Goal: Information Seeking & Learning: Check status

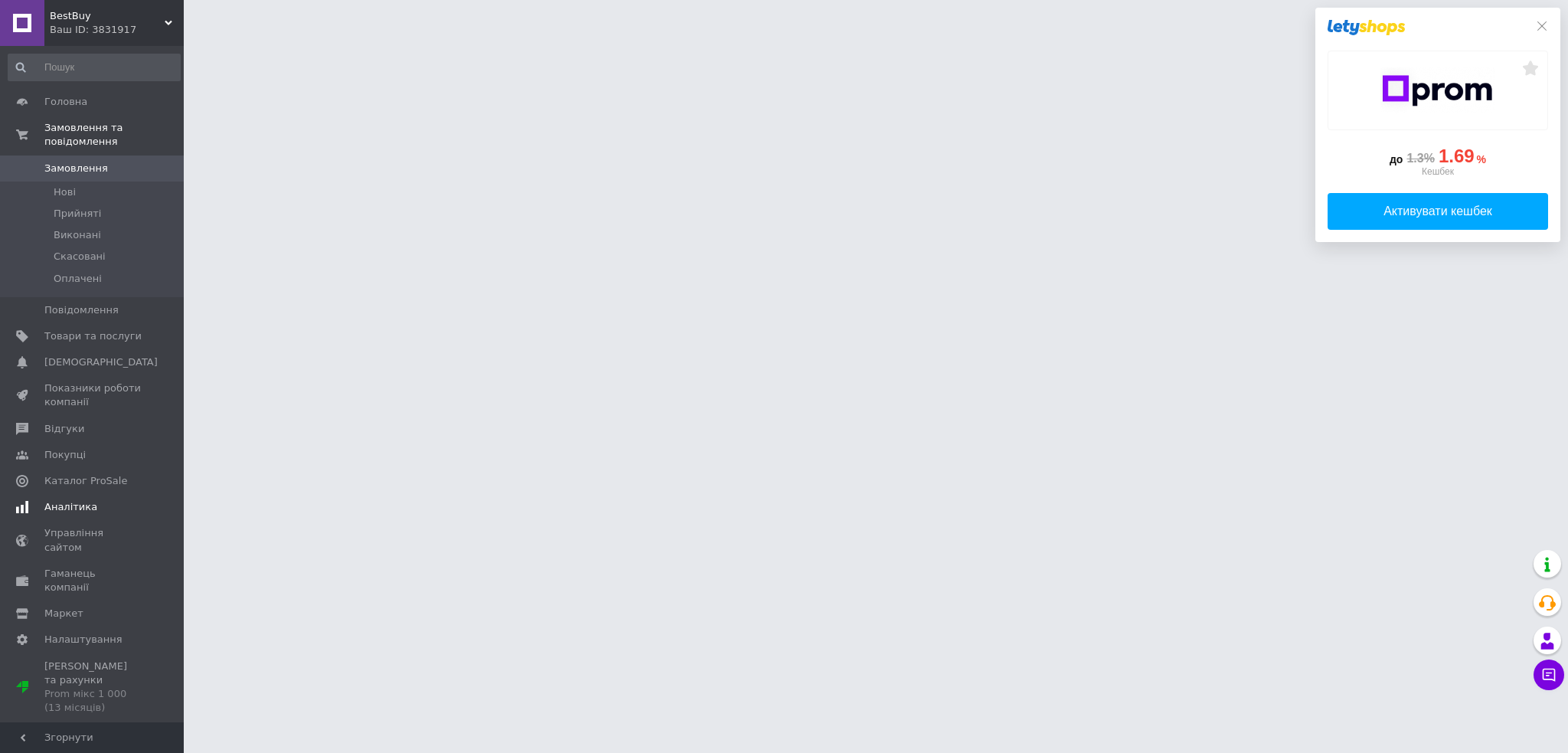
click at [76, 494] on link "Аналітика" at bounding box center [94, 507] width 188 height 26
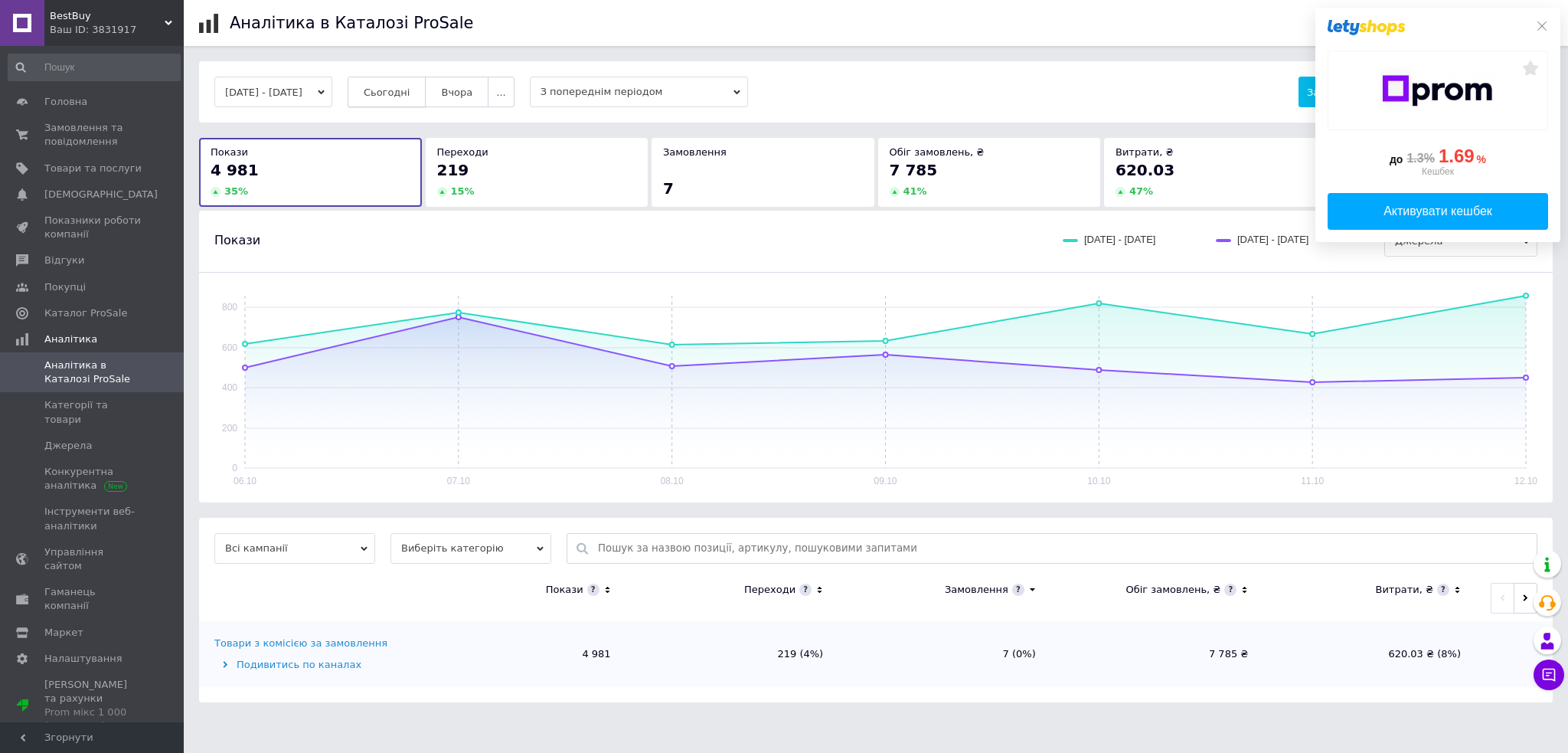
click at [396, 95] on span "Сьогодні" at bounding box center [387, 93] width 47 height 11
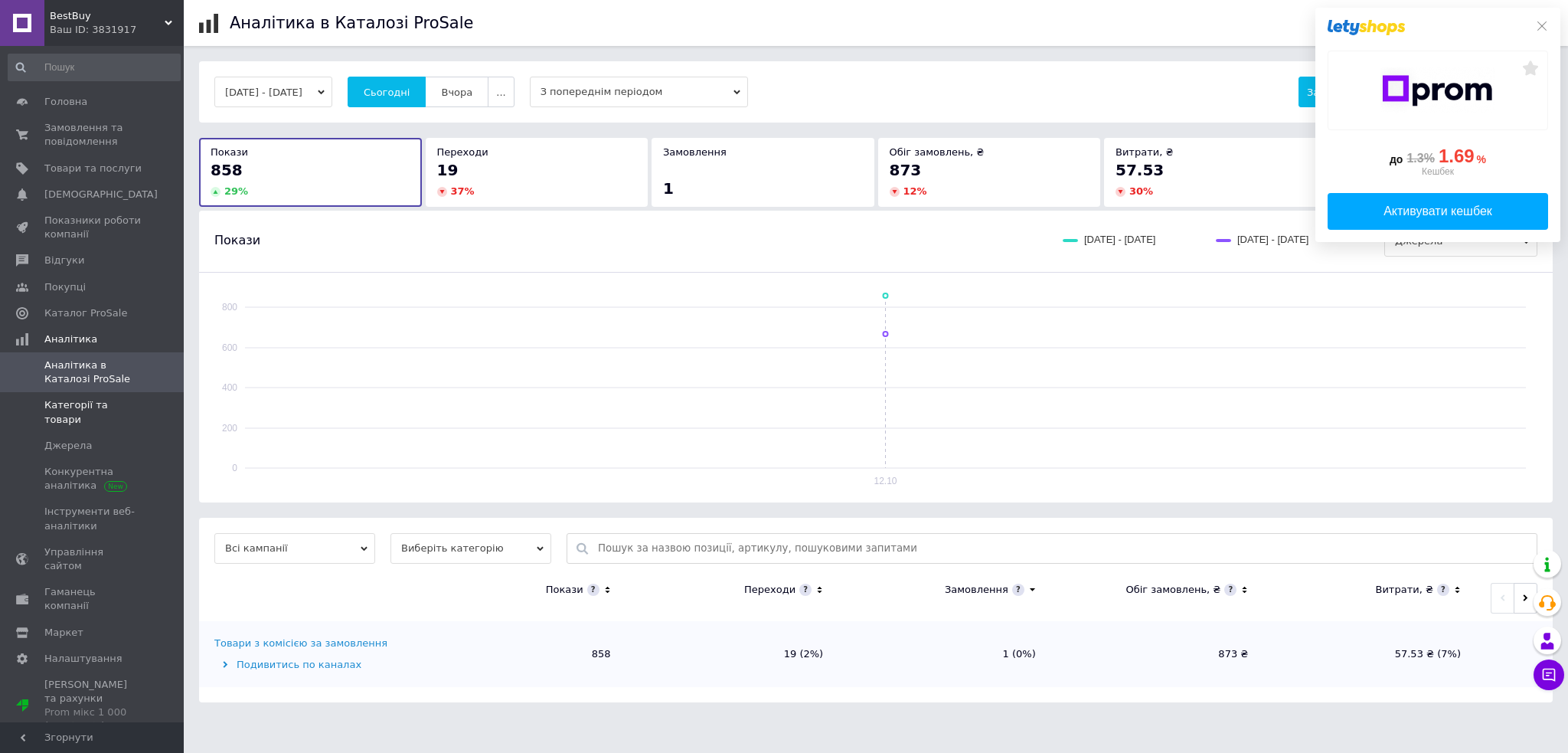
click at [77, 408] on span "Категорії та товари" at bounding box center [93, 412] width 97 height 28
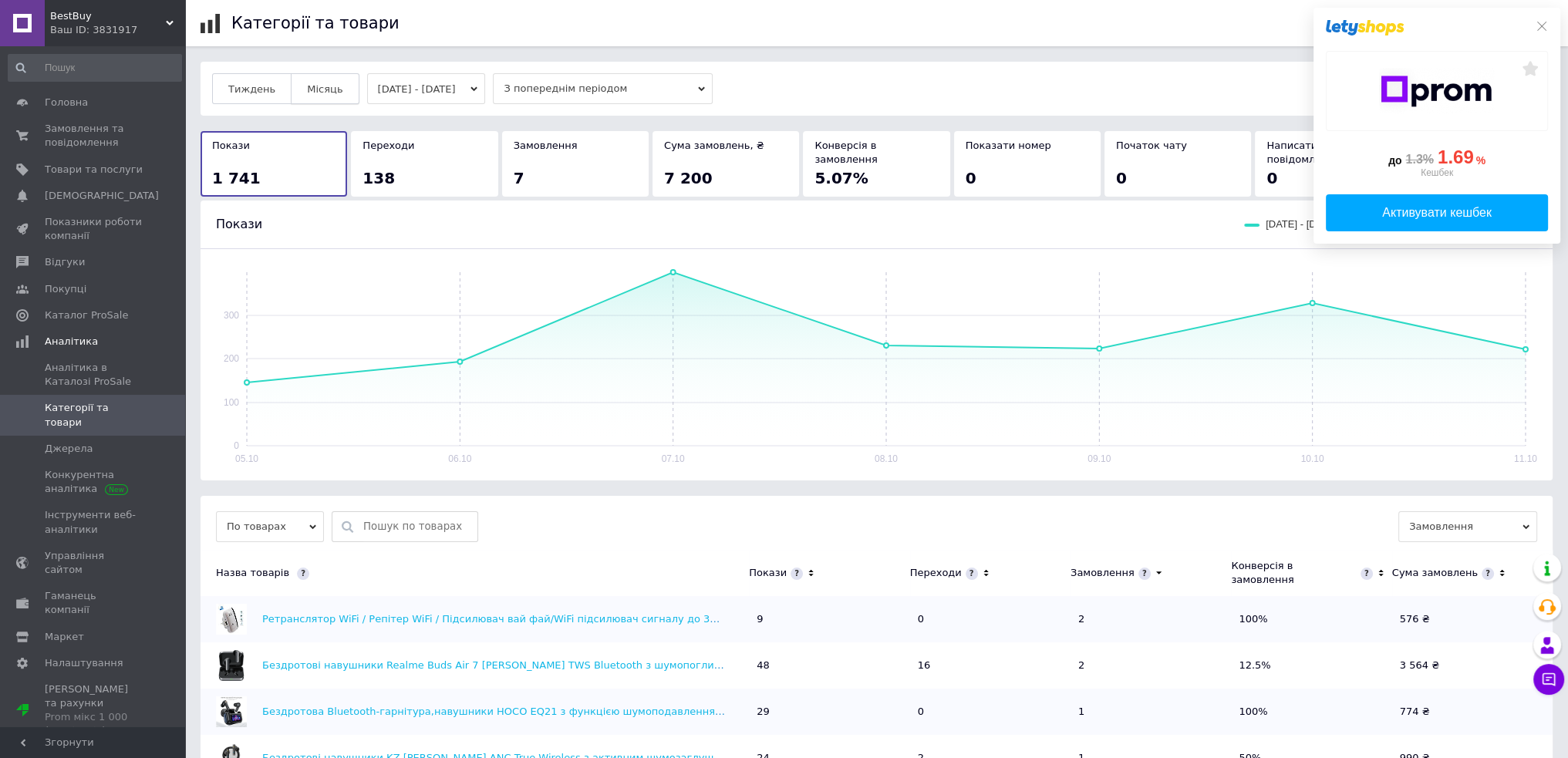
click at [316, 90] on span "Місяць" at bounding box center [324, 89] width 35 height 12
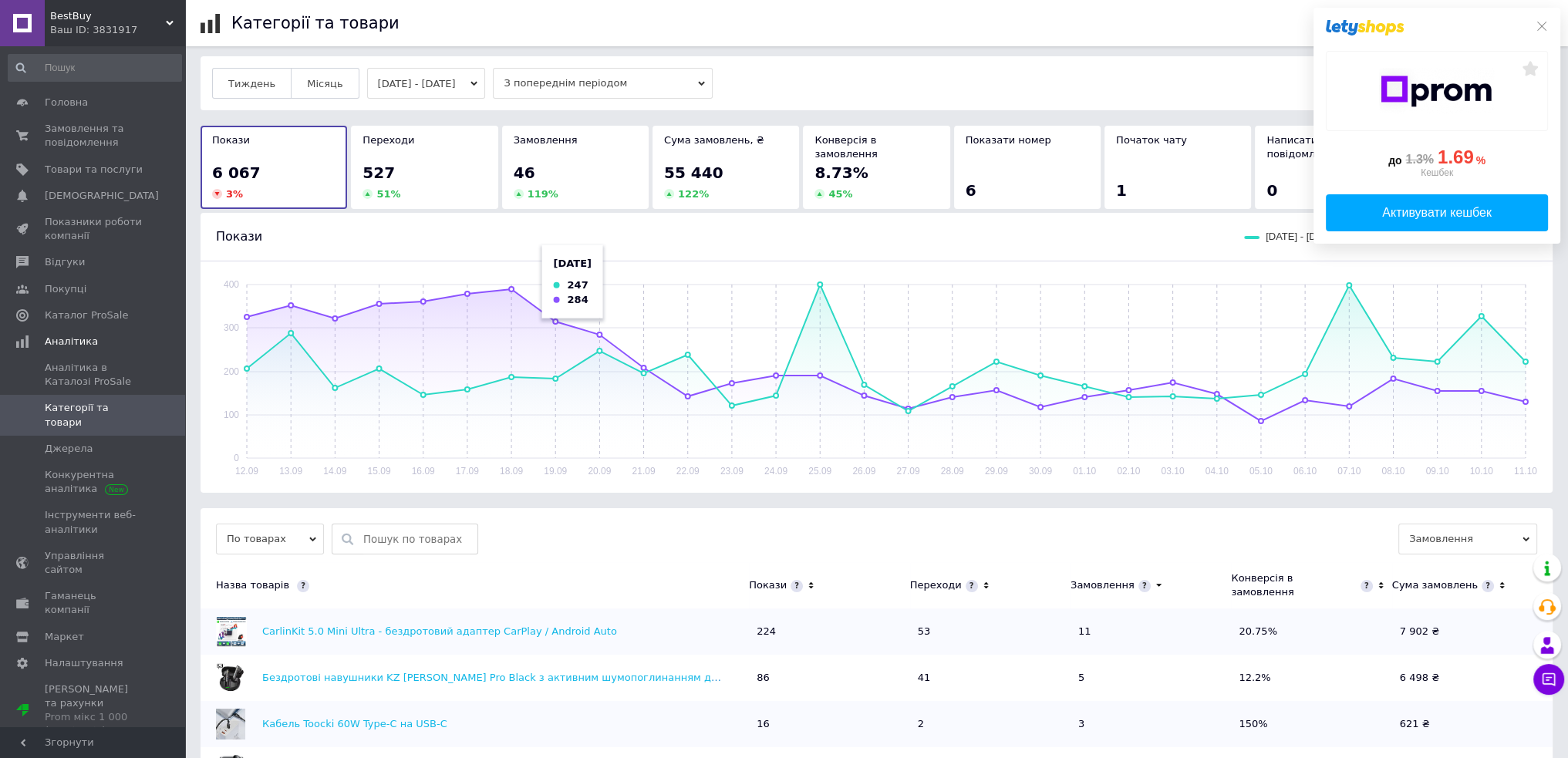
scroll to position [231, 0]
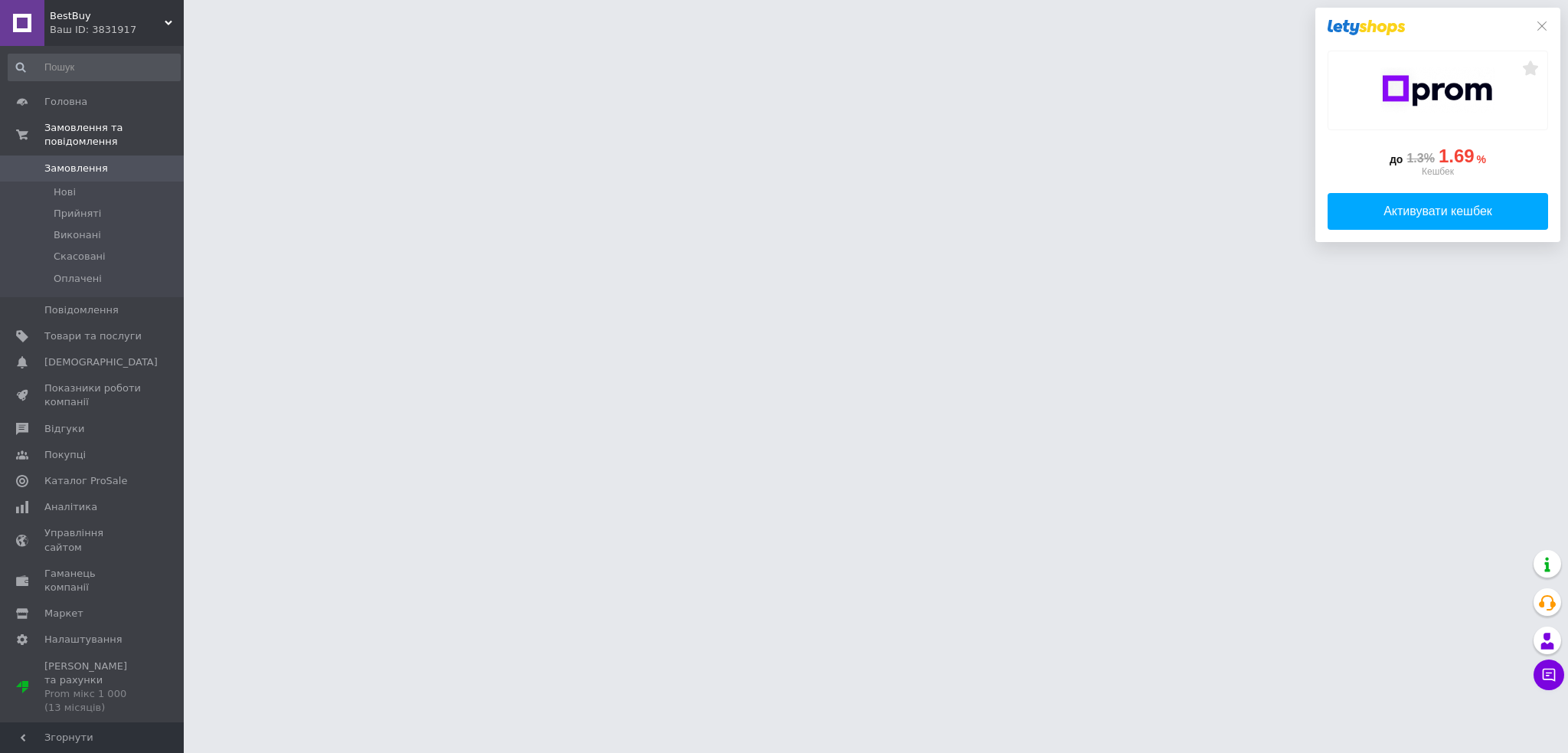
click at [1545, 29] on icon at bounding box center [1542, 25] width 12 height 12
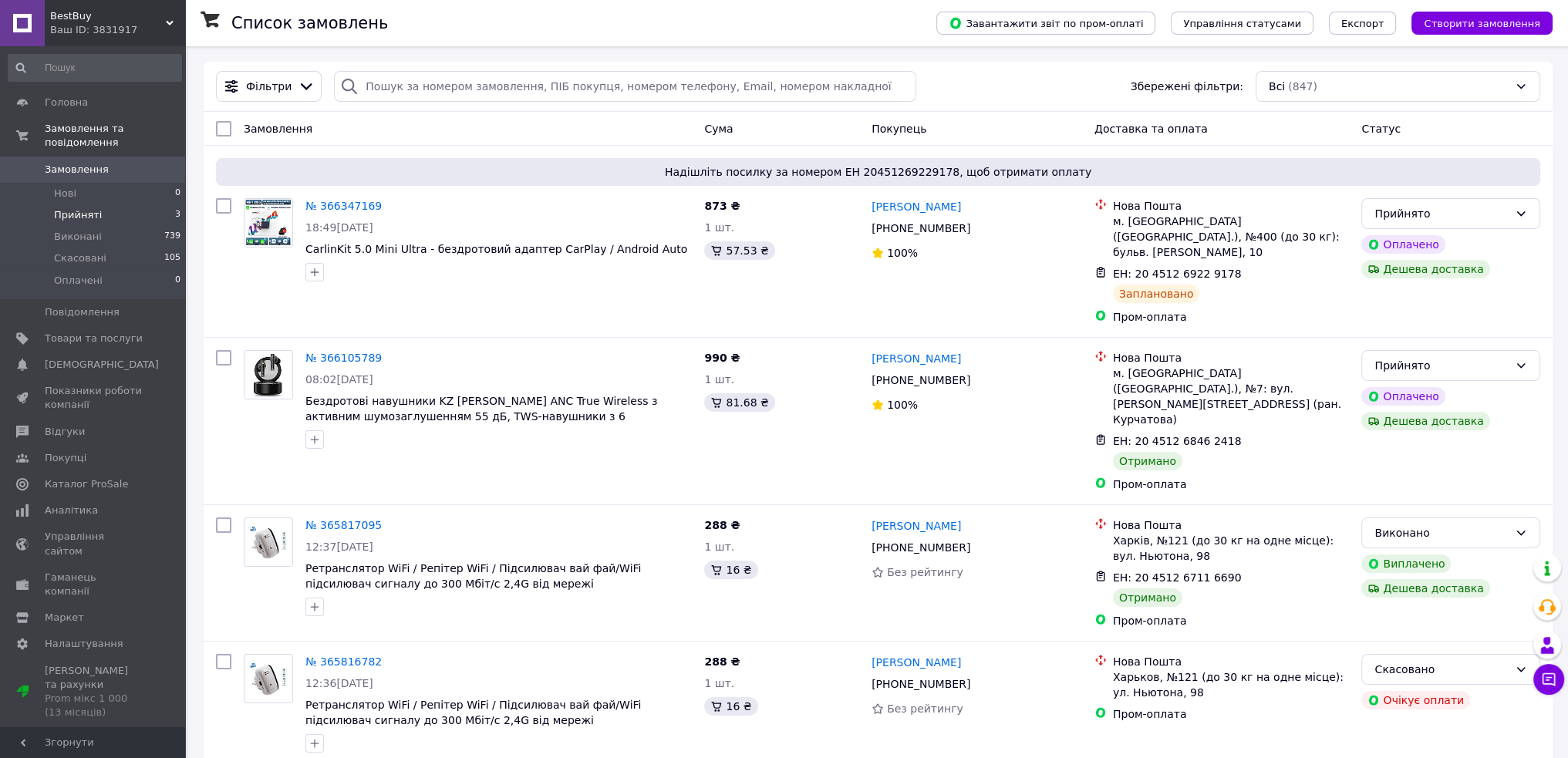
click at [106, 205] on li "Прийняті 3" at bounding box center [95, 215] width 190 height 21
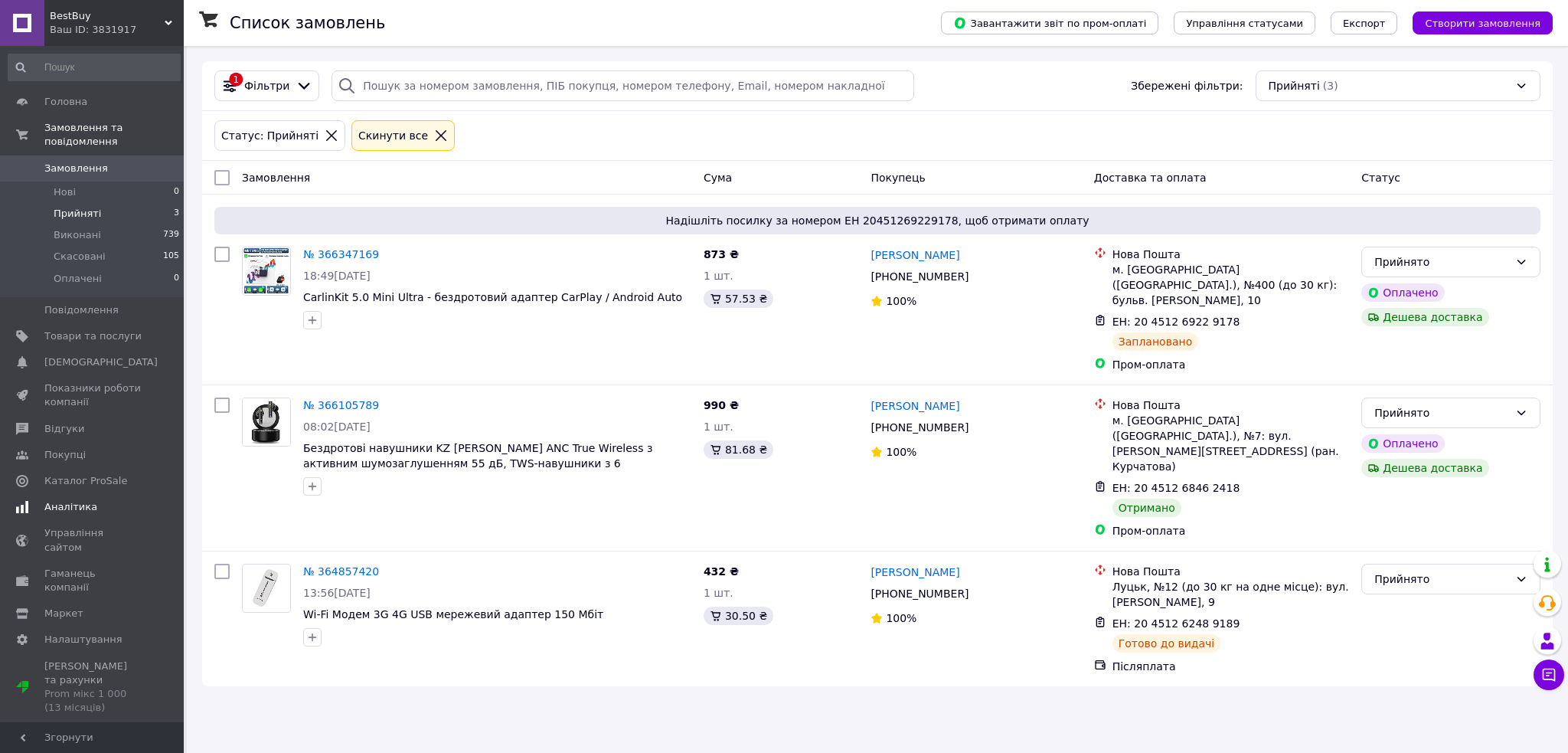
click at [104, 500] on span "Аналітика" at bounding box center [93, 506] width 97 height 14
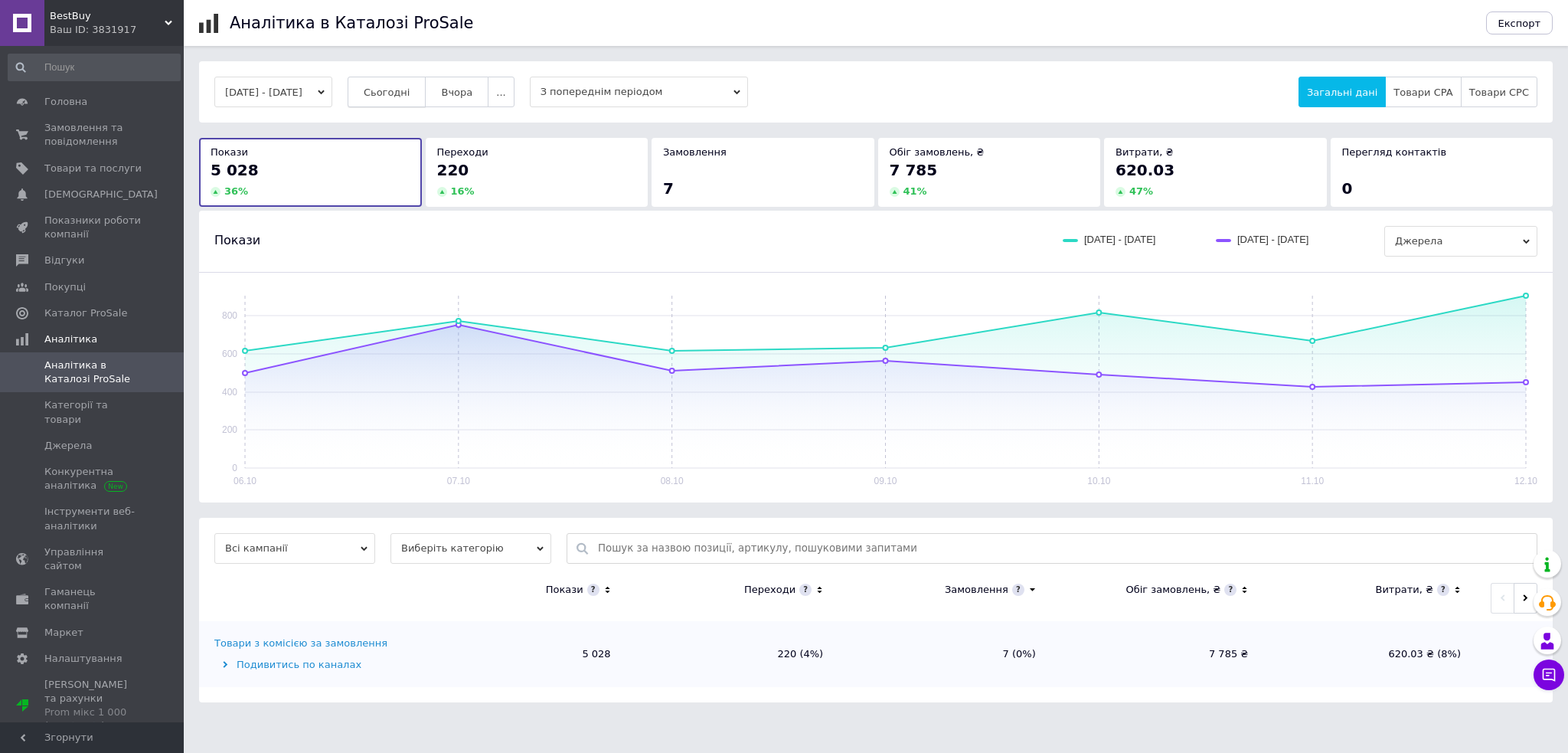
click at [427, 90] on button "Сьогодні" at bounding box center [387, 91] width 79 height 30
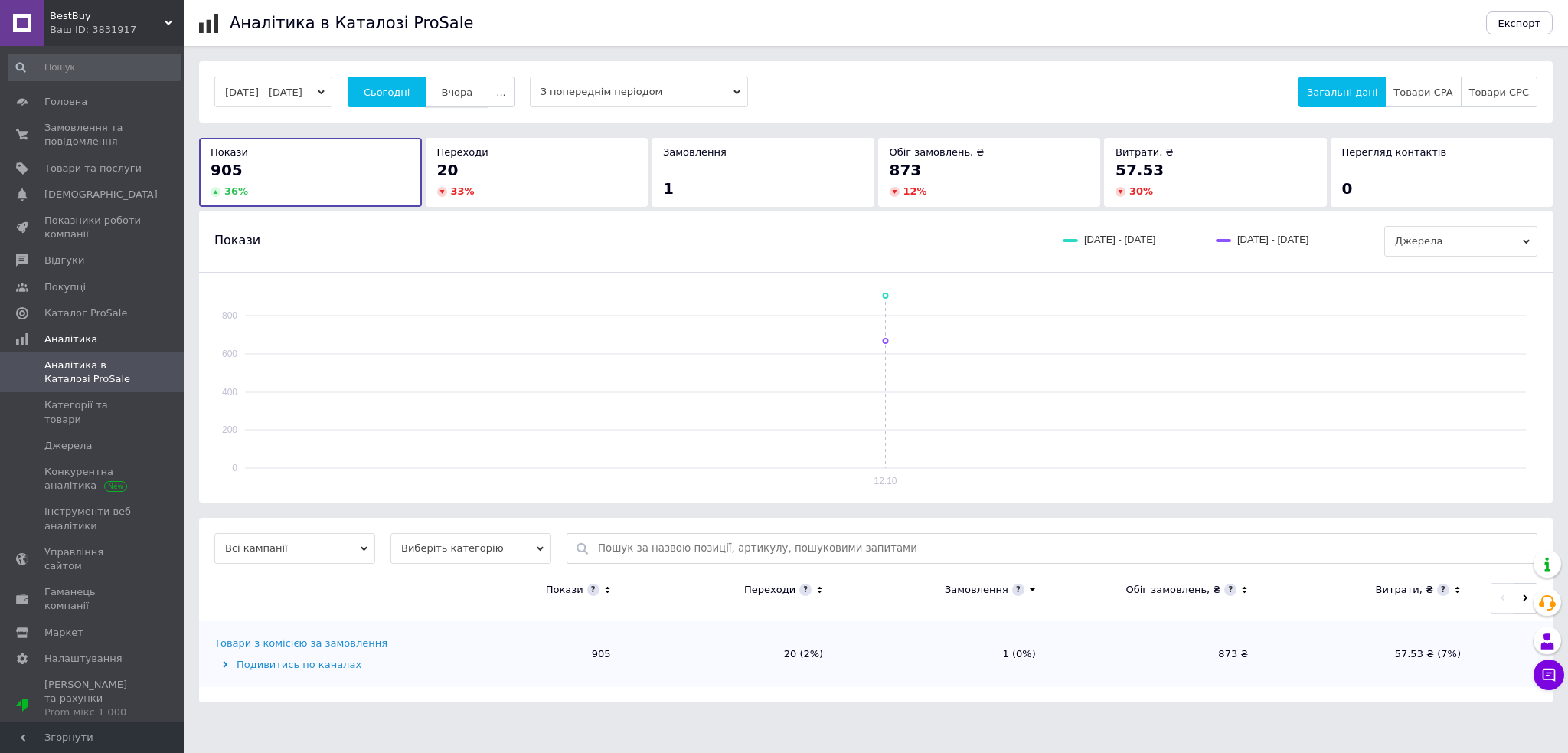
click at [488, 91] on button "Вчора" at bounding box center [457, 91] width 64 height 30
click at [410, 96] on span "Сьогодні" at bounding box center [387, 93] width 47 height 11
click at [72, 221] on span "Показники роботи компанії" at bounding box center [93, 228] width 97 height 28
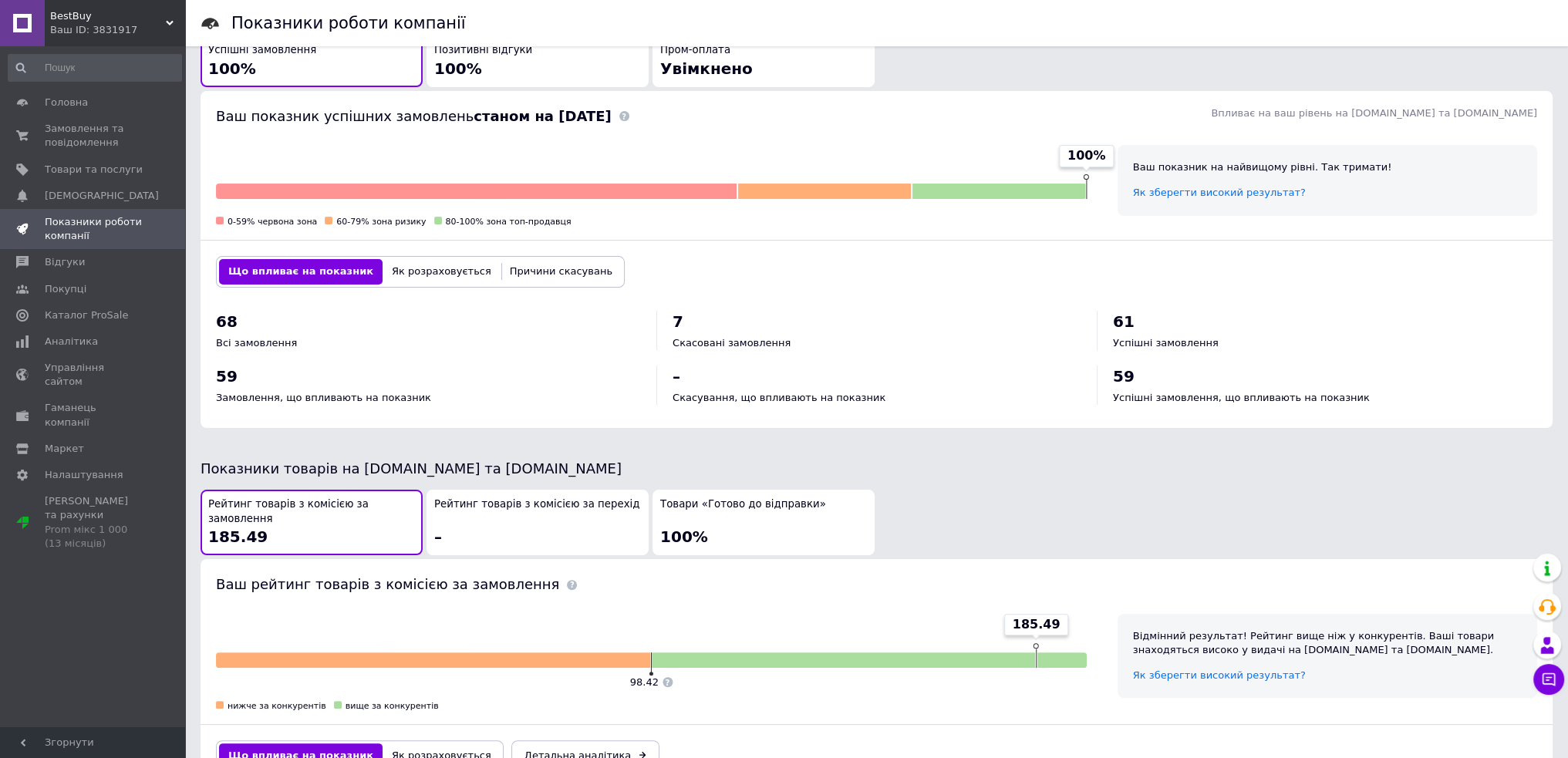
scroll to position [463, 0]
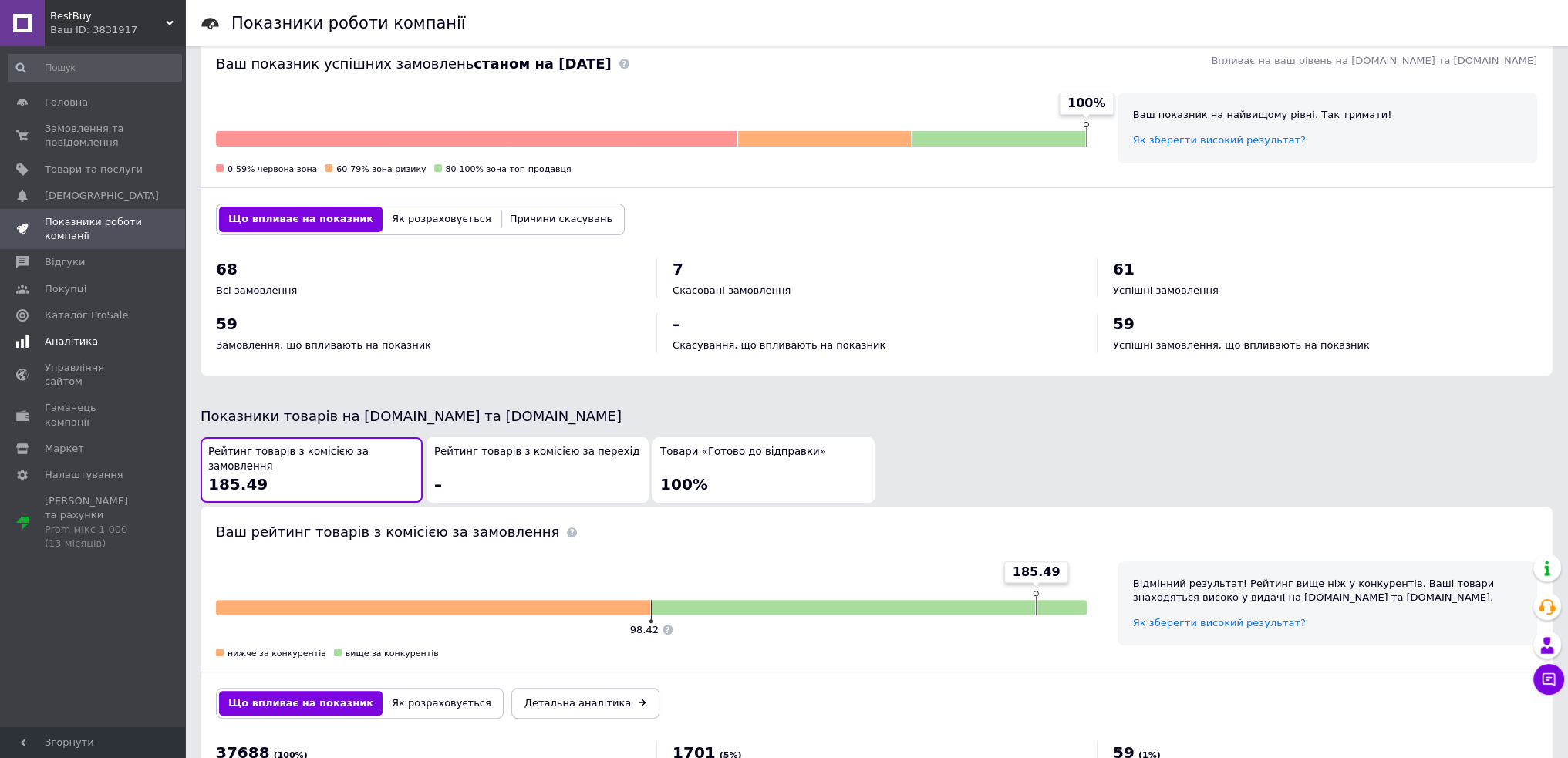
click at [111, 341] on span "Аналітика" at bounding box center [93, 341] width 98 height 14
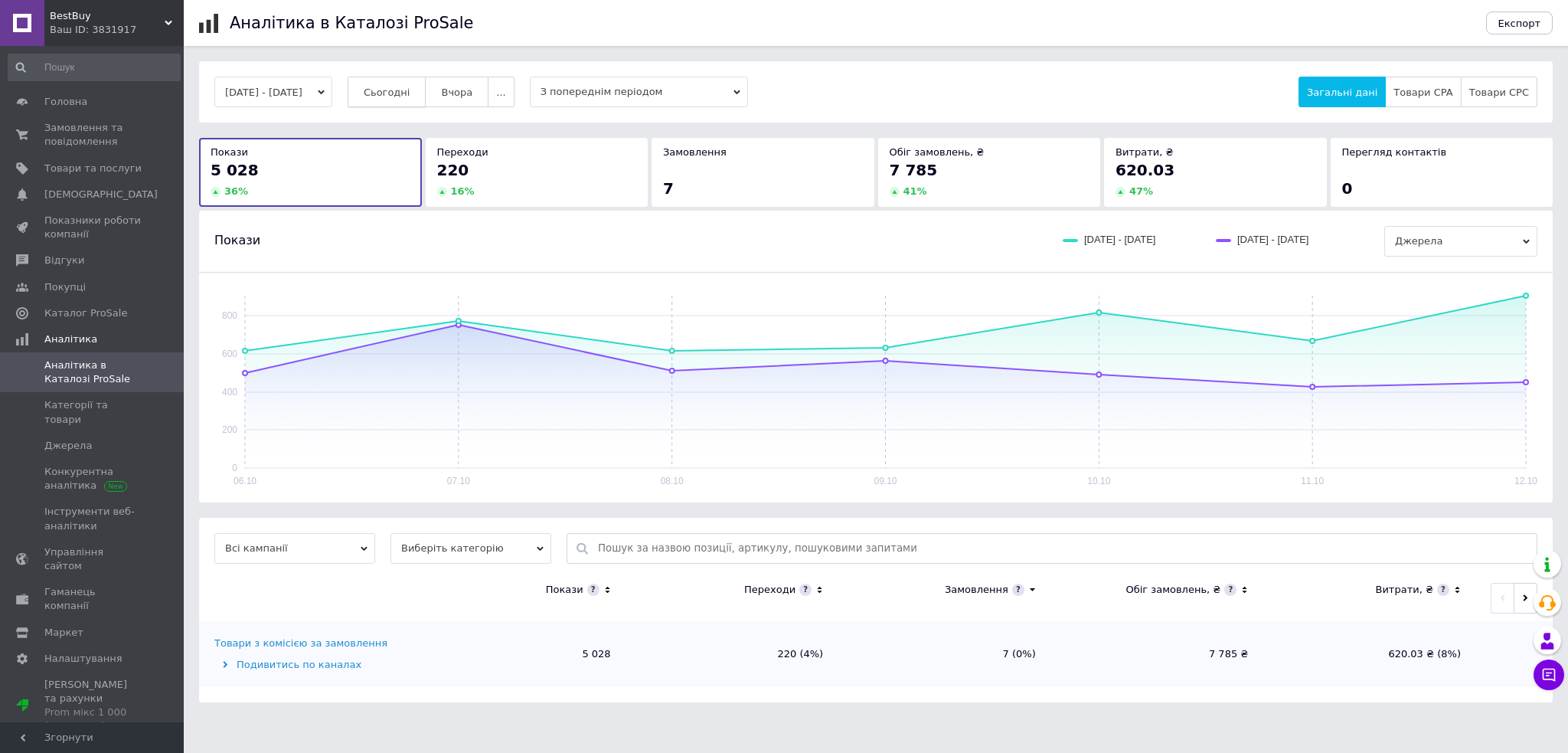
click at [398, 93] on span "Сьогодні" at bounding box center [387, 93] width 47 height 11
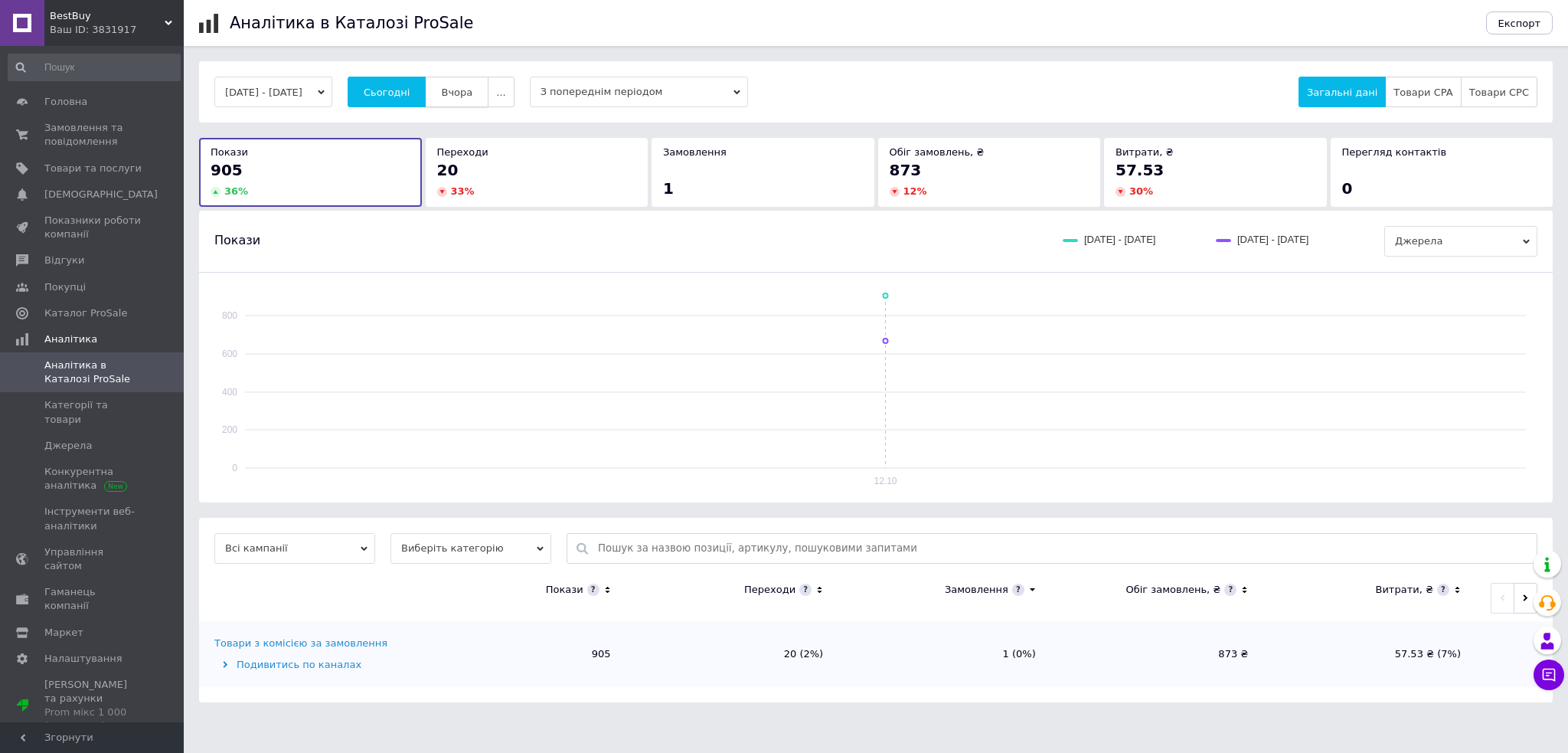
click at [488, 99] on button "Вчора" at bounding box center [457, 91] width 64 height 30
click at [514, 99] on button "..." at bounding box center [501, 91] width 26 height 30
click at [495, 147] on span "Тиждень" at bounding box center [471, 152] width 47 height 11
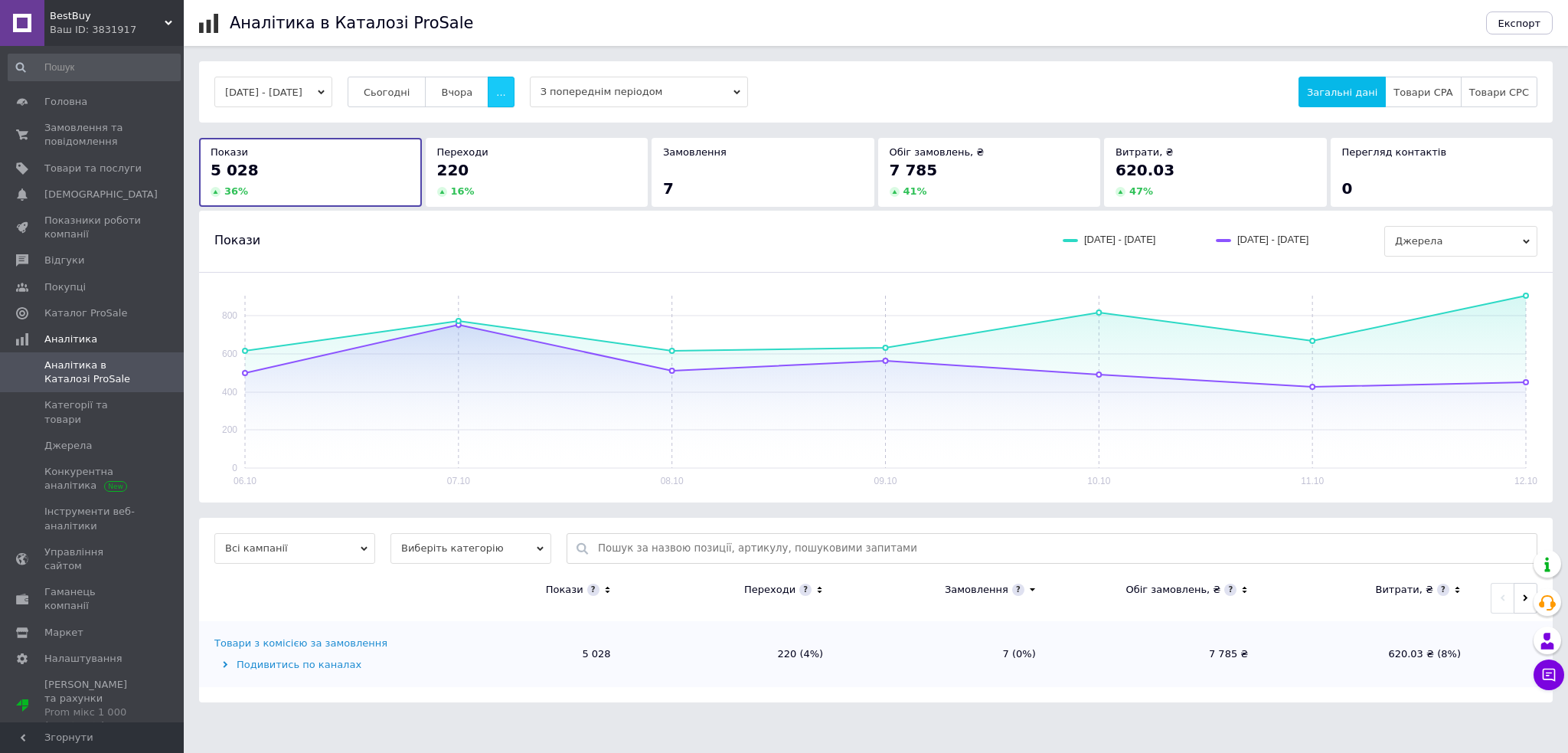
click at [514, 103] on button "..." at bounding box center [501, 91] width 26 height 30
click at [509, 182] on button "2 тижні" at bounding box center [471, 181] width 87 height 30
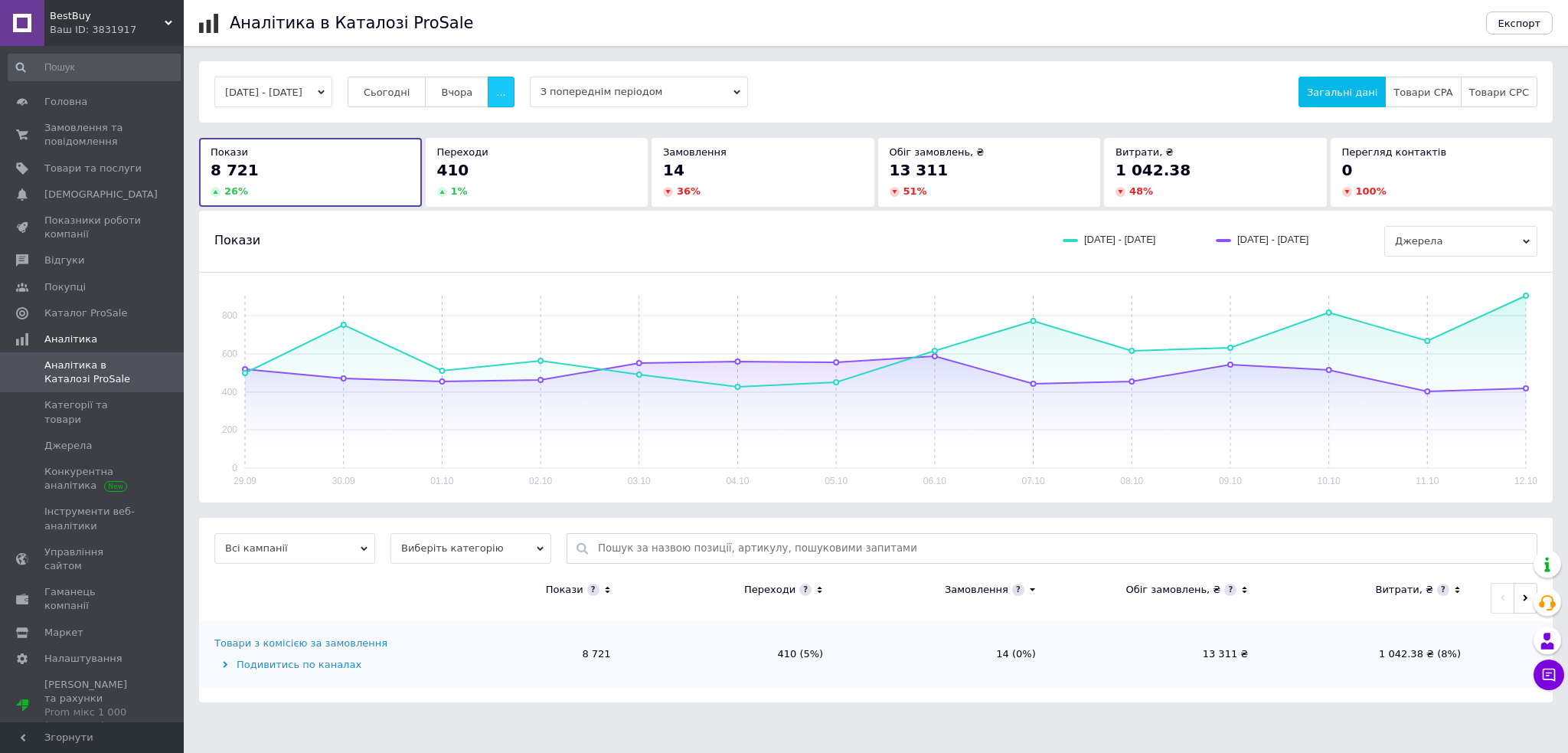
click at [505, 94] on span "..." at bounding box center [501, 93] width 9 height 11
click at [582, 133] on div "[DATE] - [DATE] Сьогодні [GEOGRAPHIC_DATA] ... Місяць Тиждень 2 тижні 60 днів 6…" at bounding box center [876, 382] width 1353 height 641
click at [514, 101] on button "..." at bounding box center [501, 91] width 26 height 30
click at [475, 206] on span "60 днів" at bounding box center [471, 211] width 38 height 11
